Goal: Check status: Check status

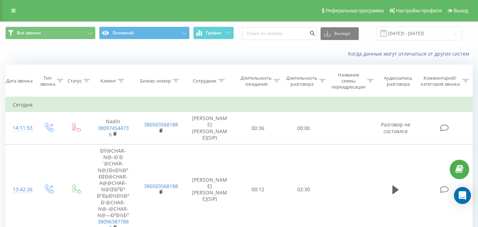
scroll to position [140, 0]
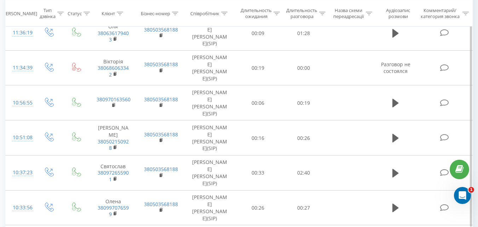
scroll to position [763, 0]
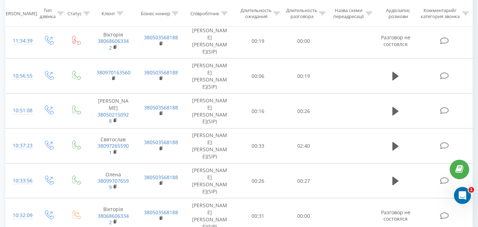
drag, startPoint x: 419, startPoint y: 211, endPoint x: 422, endPoint y: 218, distance: 7.6
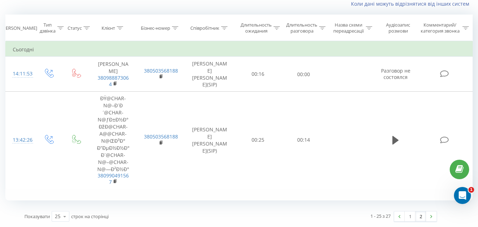
scroll to position [50, 0]
click at [413, 216] on link "1" at bounding box center [409, 216] width 11 height 10
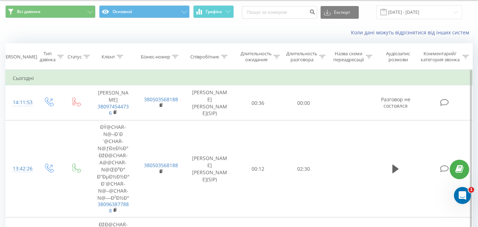
scroll to position [21, 0]
